Goal: Navigation & Orientation: Find specific page/section

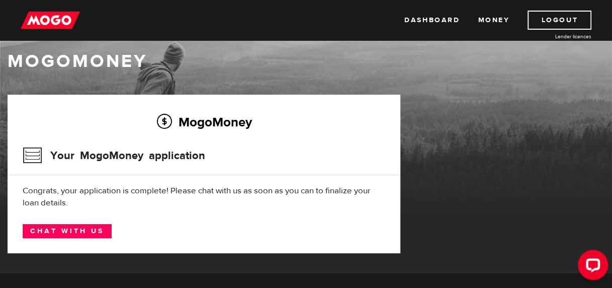
scroll to position [14, 0]
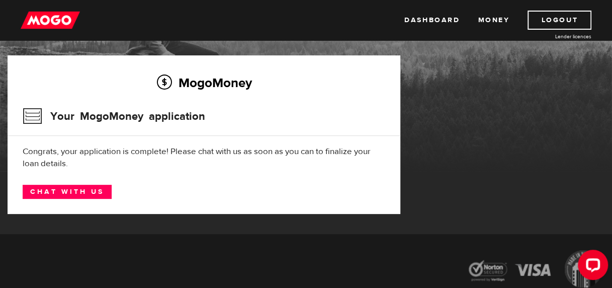
scroll to position [54, 0]
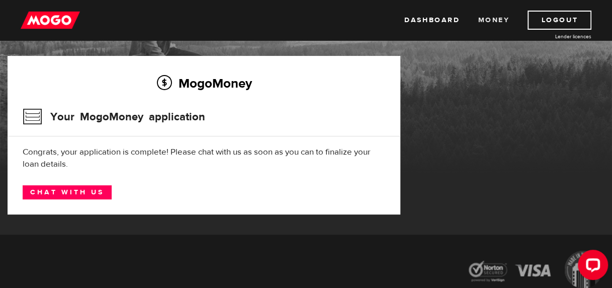
click at [485, 17] on link "Money" at bounding box center [494, 20] width 32 height 19
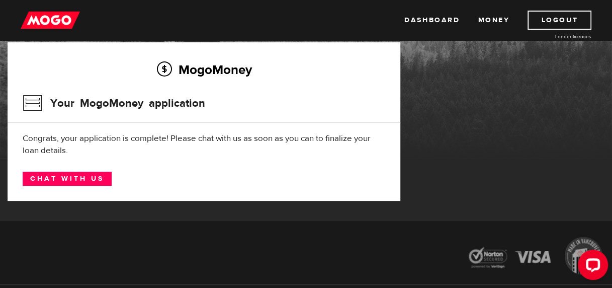
scroll to position [67, 0]
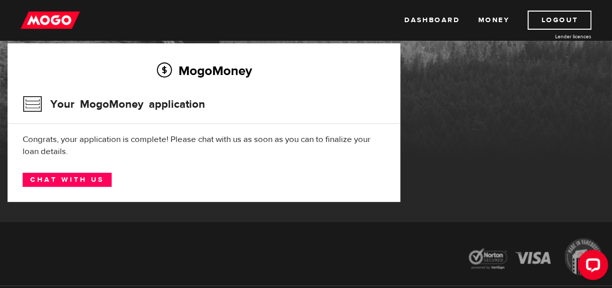
click at [433, 25] on link "Dashboard" at bounding box center [431, 20] width 55 height 19
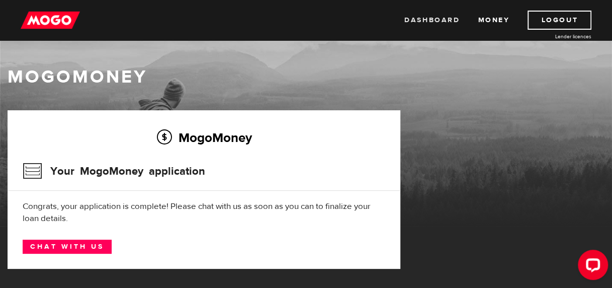
click at [429, 14] on link "Dashboard" at bounding box center [431, 20] width 55 height 19
